Goal: Transaction & Acquisition: Purchase product/service

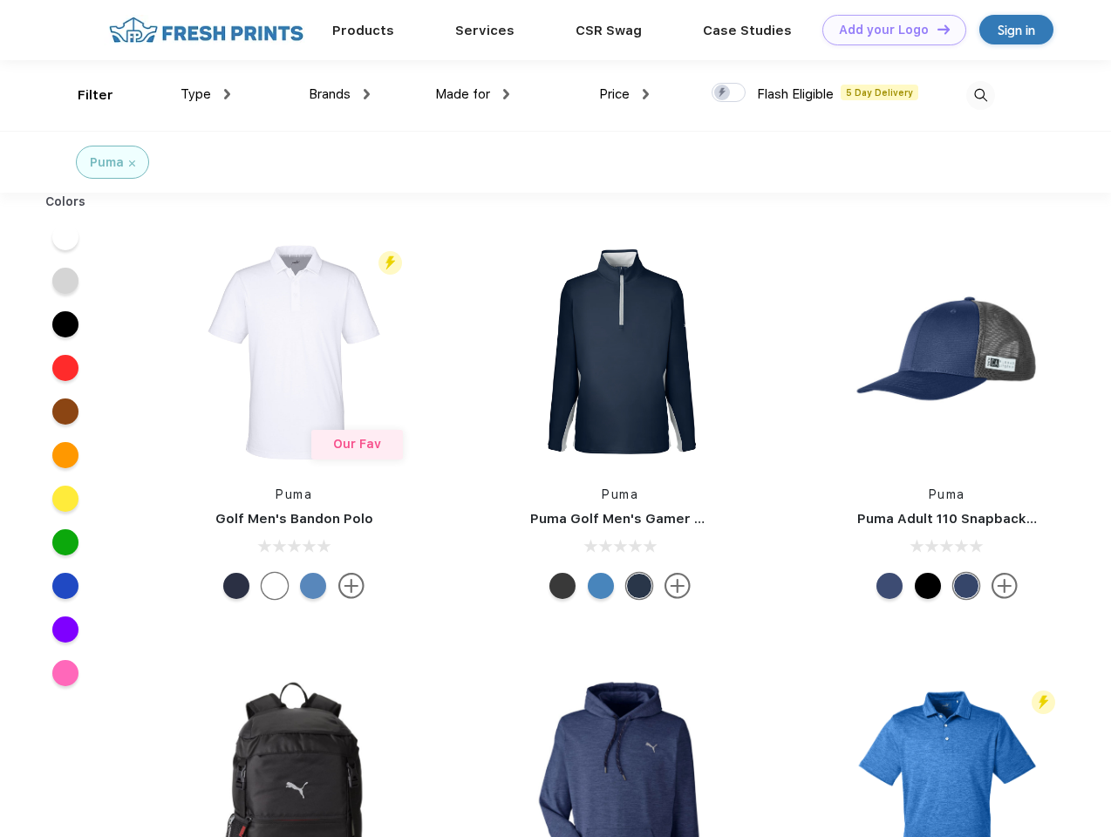
click at [888, 30] on link "Add your Logo Design Tool" at bounding box center [894, 30] width 144 height 31
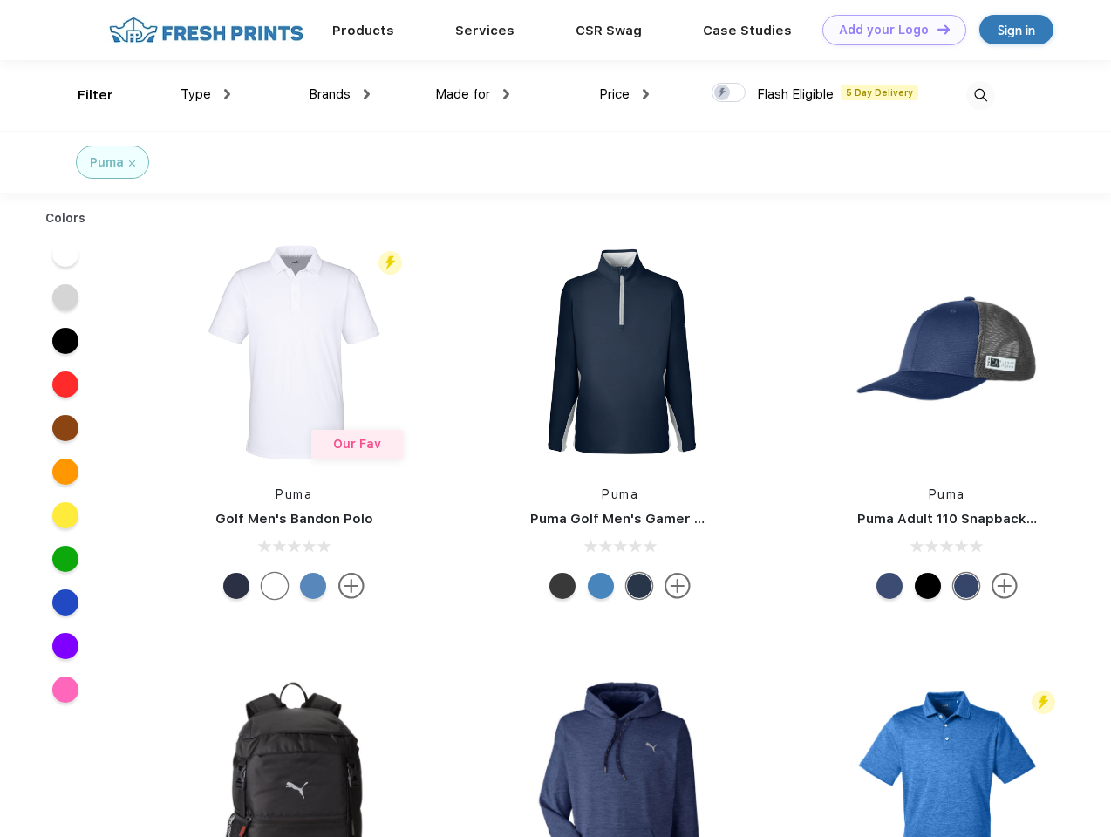
click at [0, 0] on div "Design Tool" at bounding box center [0, 0] width 0 height 0
click at [936, 29] on link "Add your Logo Design Tool" at bounding box center [894, 30] width 144 height 31
click at [84, 95] on div "Filter" at bounding box center [96, 95] width 36 height 20
click at [206, 94] on span "Type" at bounding box center [196, 94] width 31 height 16
click at [339, 94] on span "Brands" at bounding box center [330, 94] width 42 height 16
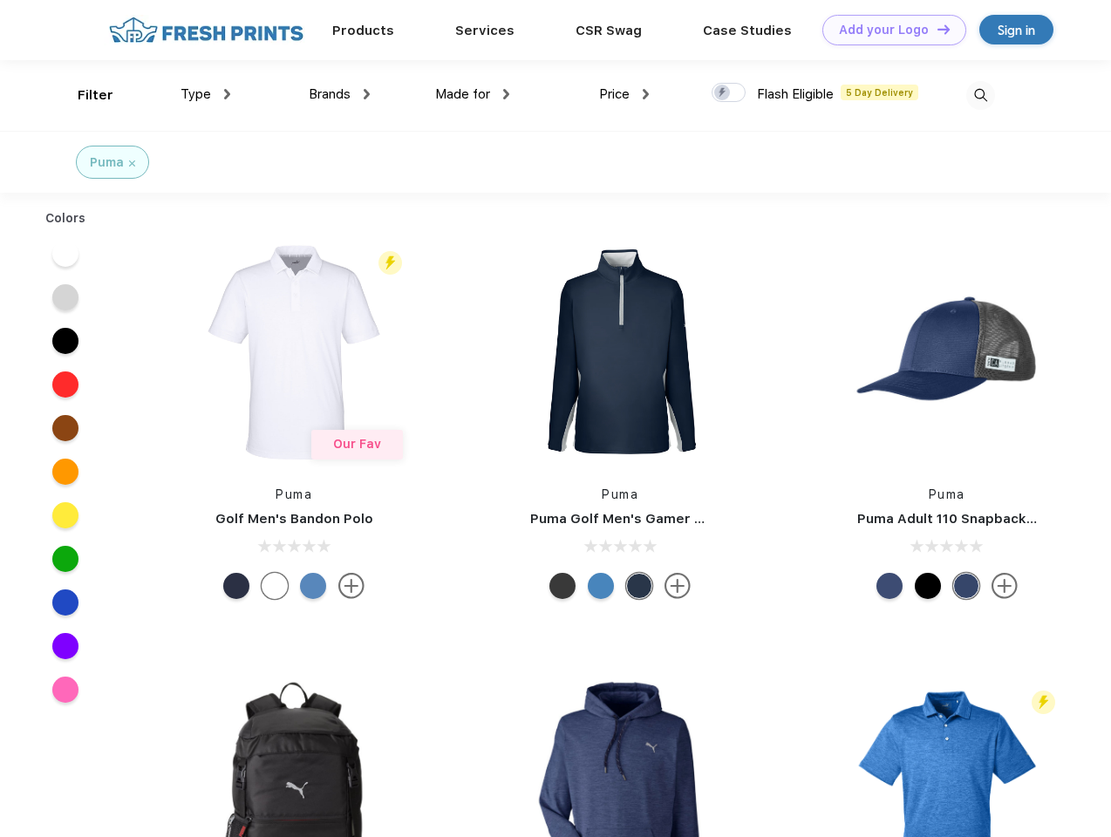
click at [473, 94] on span "Made for" at bounding box center [462, 94] width 55 height 16
click at [624, 94] on span "Price" at bounding box center [614, 94] width 31 height 16
click at [729, 93] on div at bounding box center [729, 92] width 34 height 19
click at [723, 93] on input "checkbox" at bounding box center [717, 87] width 11 height 11
click at [980, 95] on img at bounding box center [980, 95] width 29 height 29
